Goal: Information Seeking & Learning: Learn about a topic

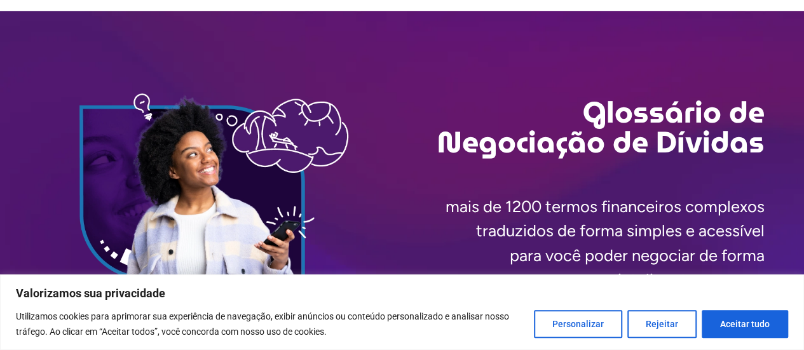
scroll to position [53, 0]
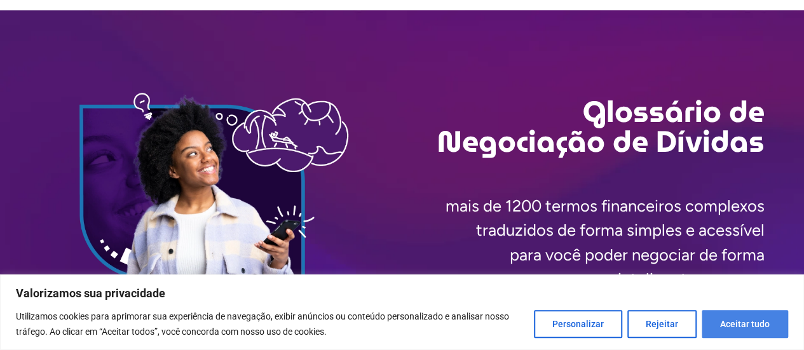
click at [728, 321] on button "Aceitar tudo" at bounding box center [745, 324] width 86 height 28
checkbox input "true"
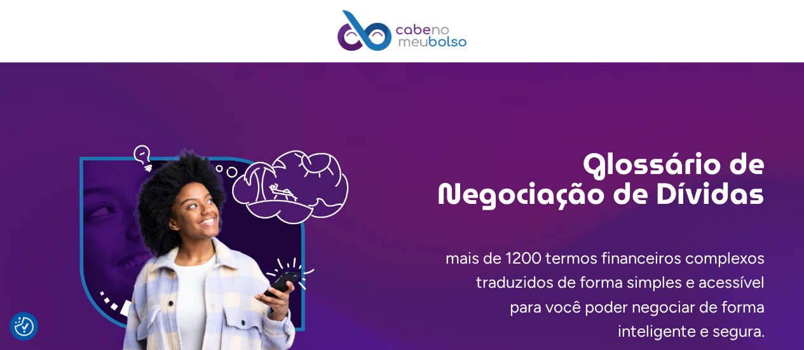
scroll to position [0, 0]
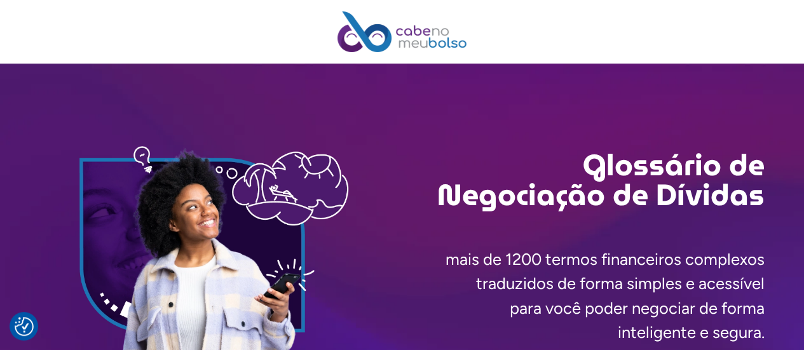
click at [397, 41] on img at bounding box center [402, 31] width 130 height 41
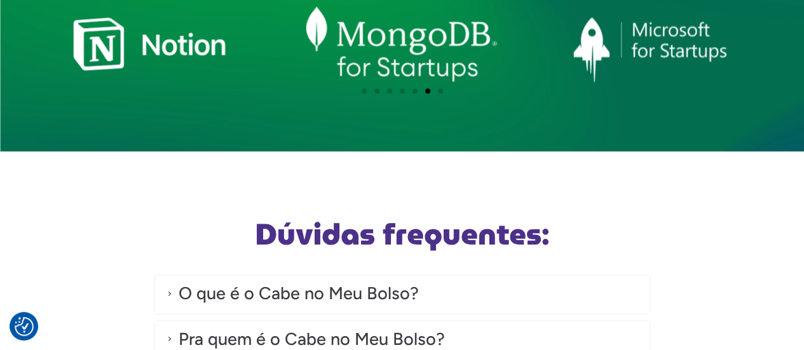
scroll to position [3311, 0]
